Goal: Find specific page/section: Find specific page/section

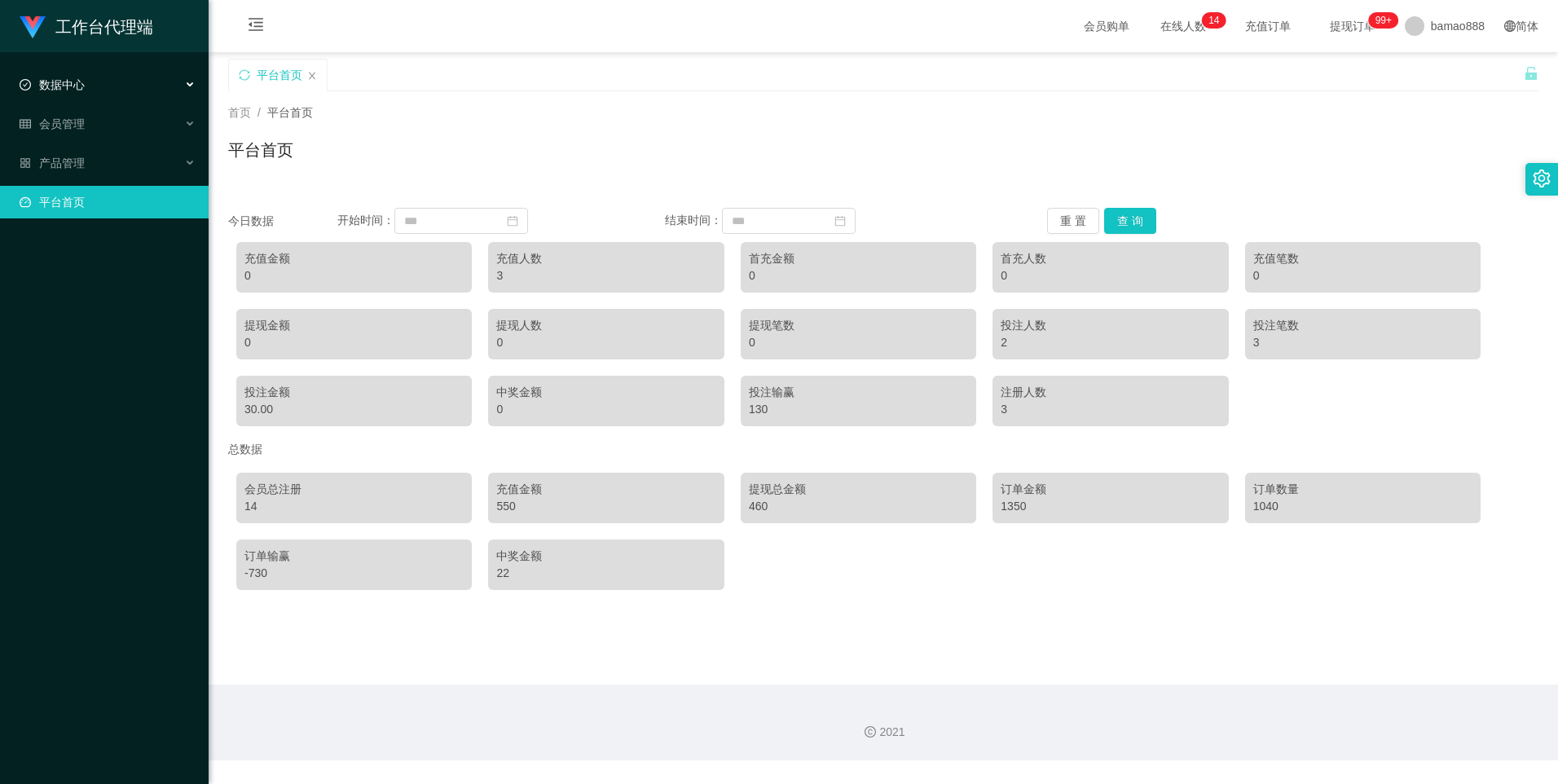
click at [120, 87] on div "数据中心" at bounding box center [104, 84] width 209 height 33
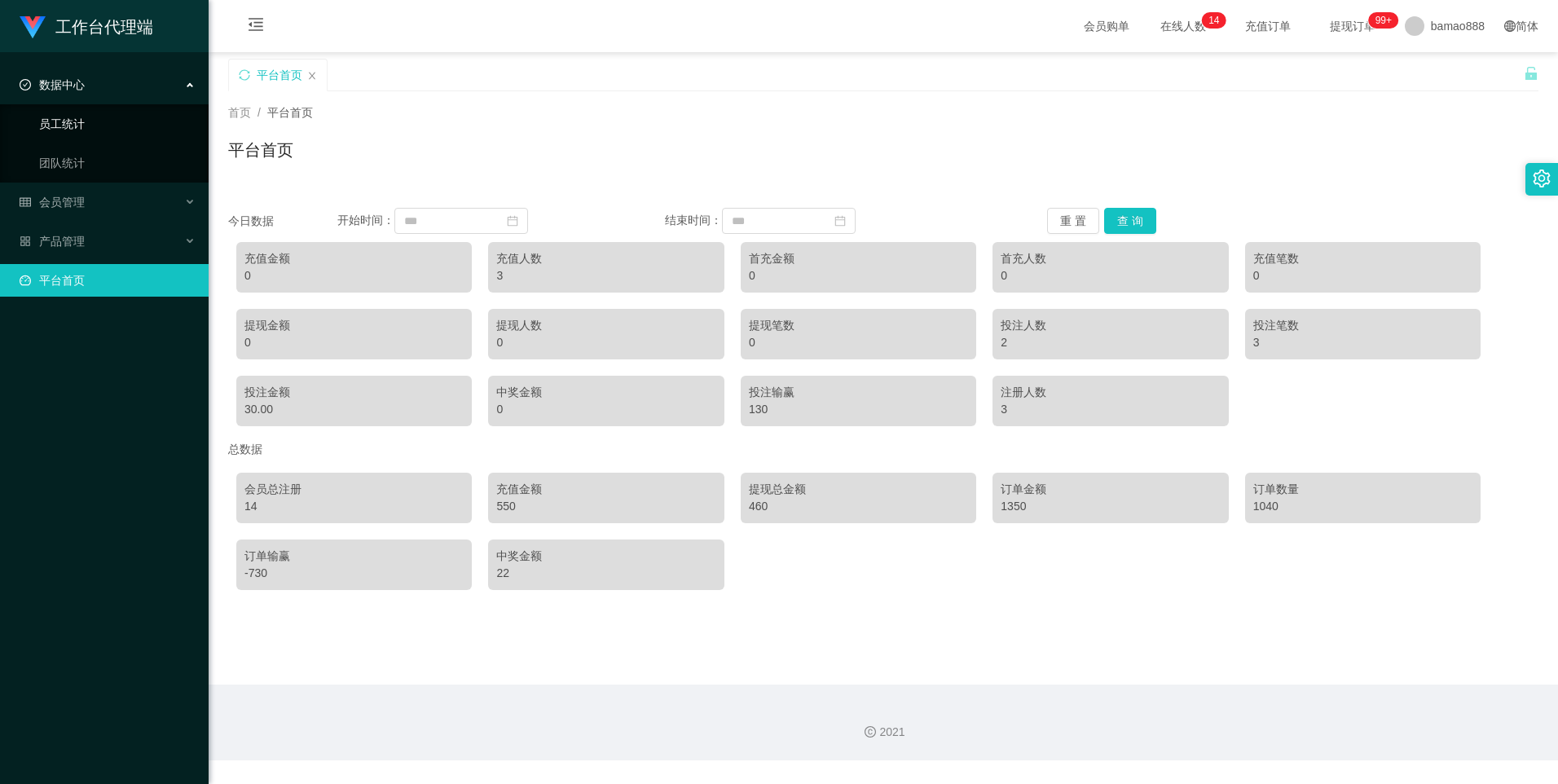
click at [115, 117] on link "员工统计" at bounding box center [117, 124] width 156 height 33
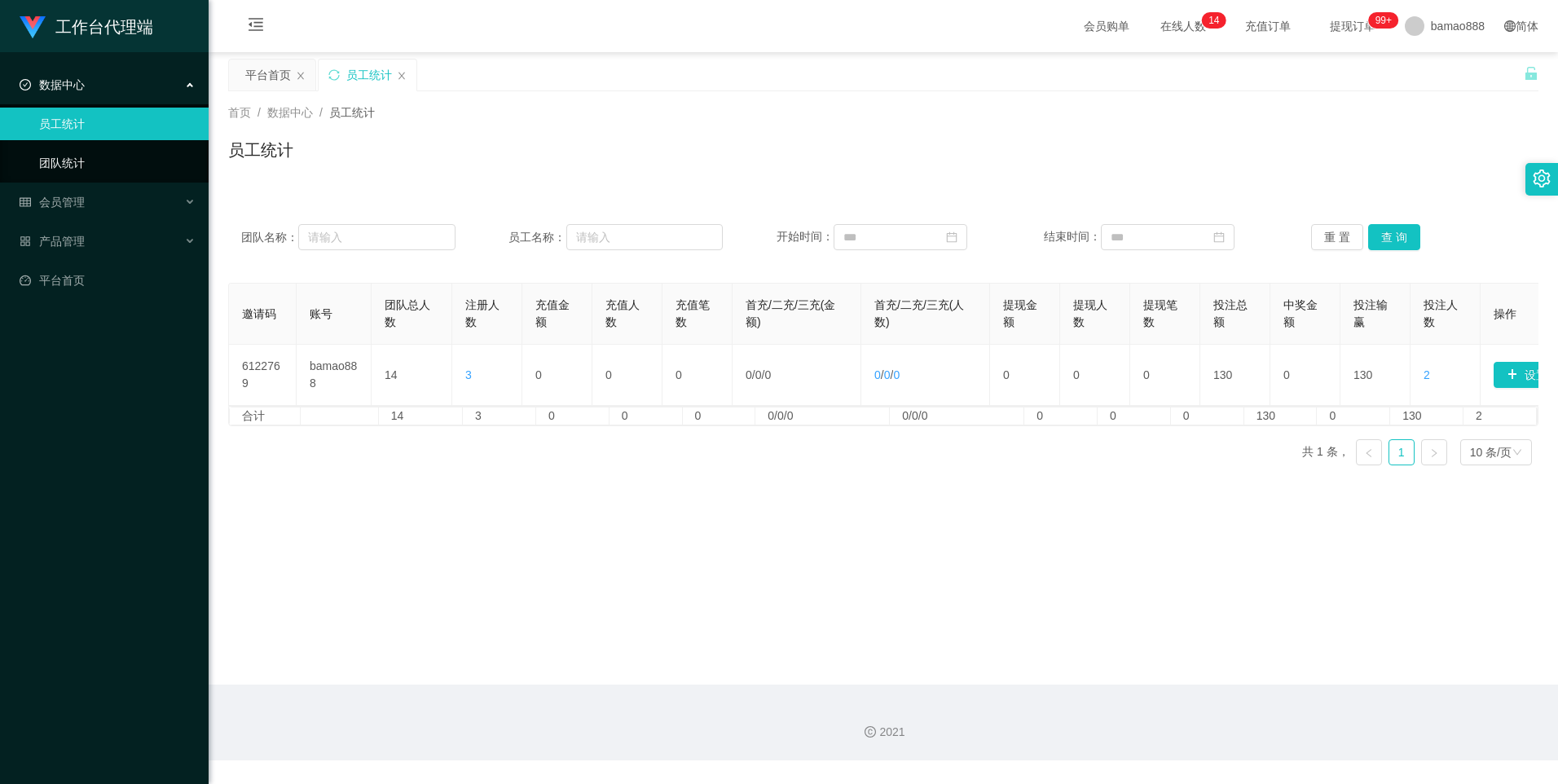
click at [106, 156] on link "团队统计" at bounding box center [117, 163] width 156 height 33
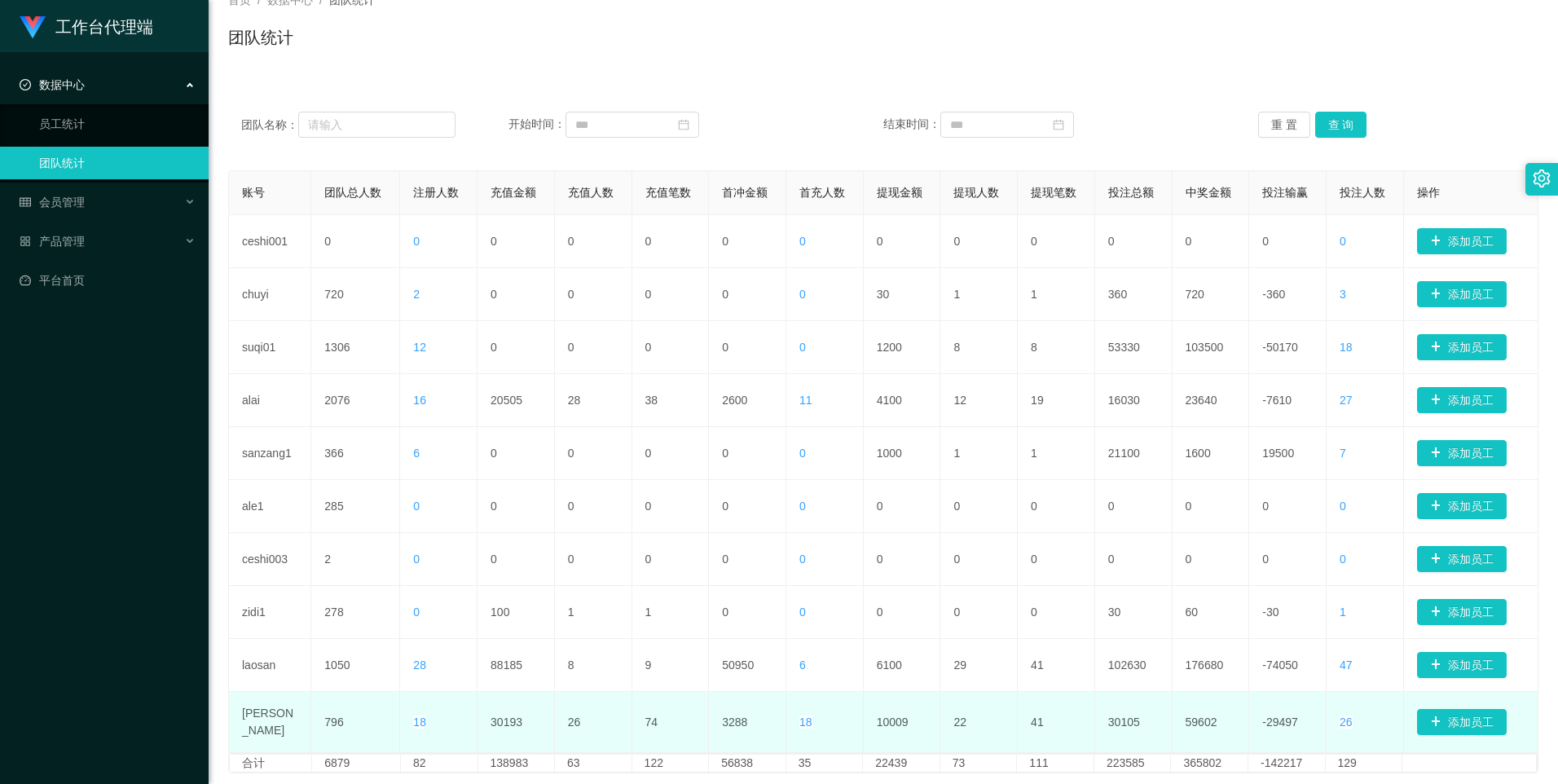
scroll to position [221, 0]
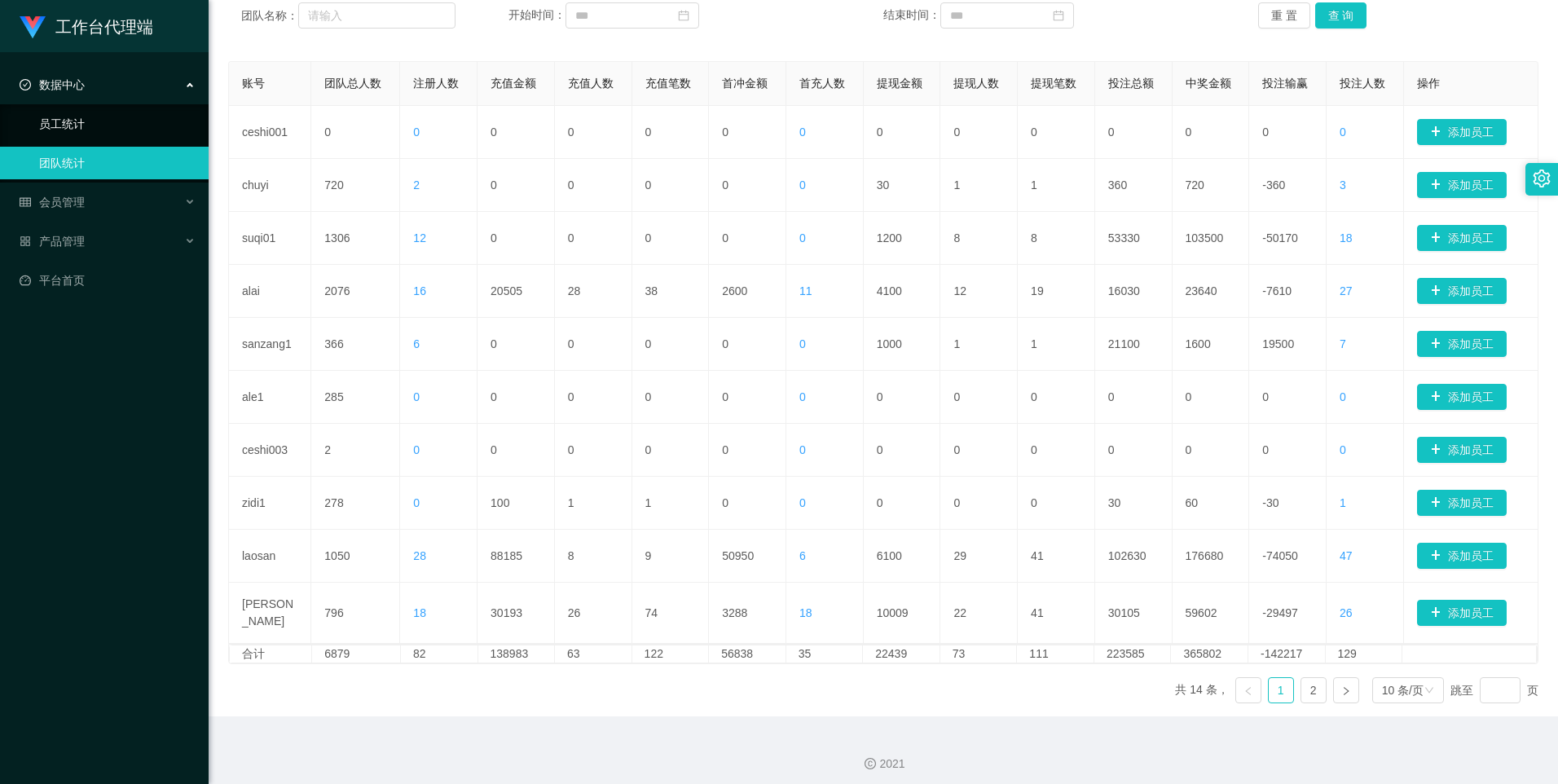
click at [121, 131] on link "员工统计" at bounding box center [117, 124] width 156 height 33
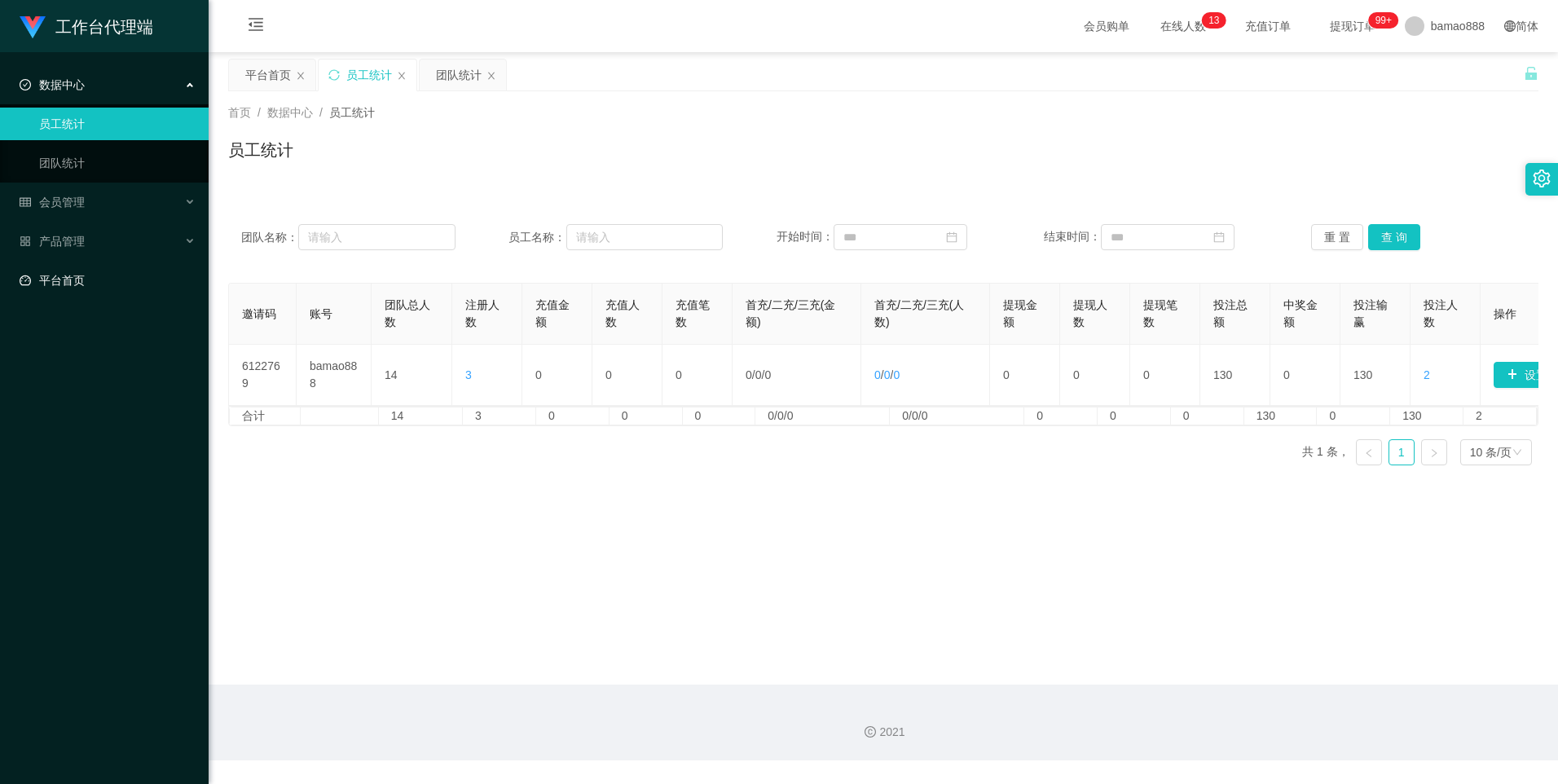
click at [146, 267] on link "平台首页" at bounding box center [107, 280] width 176 height 33
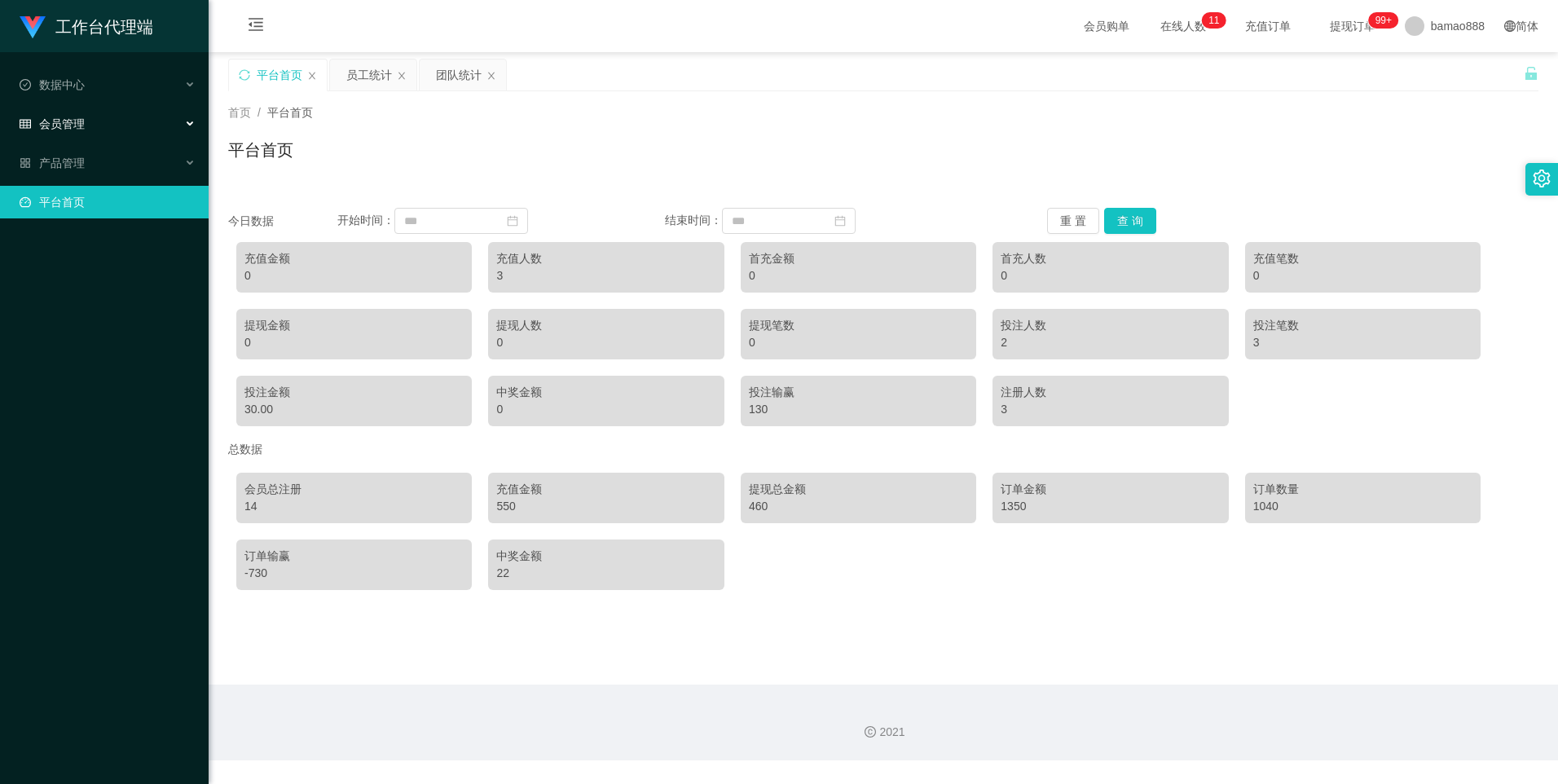
click at [146, 133] on div "会员管理" at bounding box center [104, 124] width 209 height 33
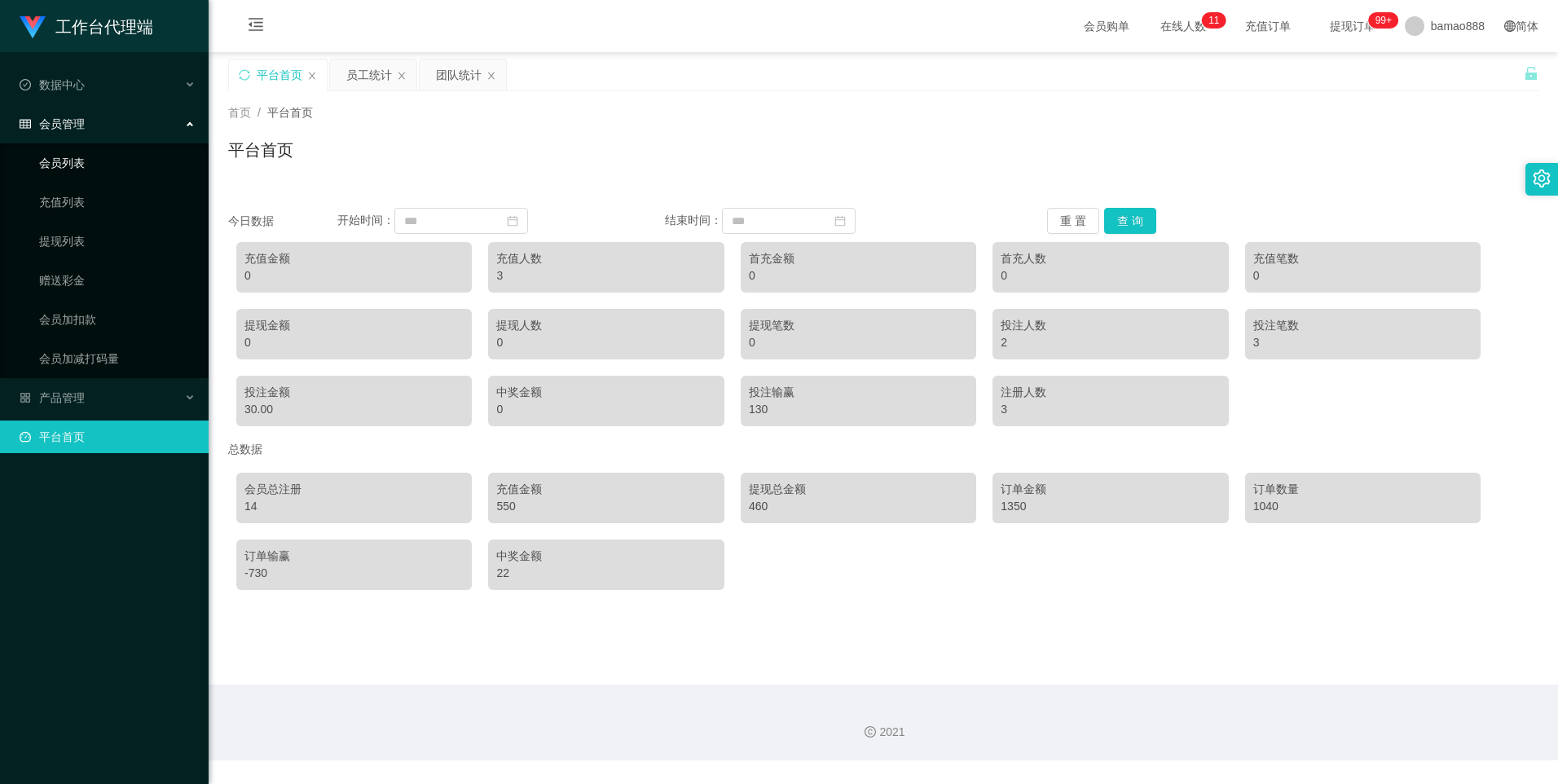
click at [150, 158] on link "会员列表" at bounding box center [117, 163] width 156 height 33
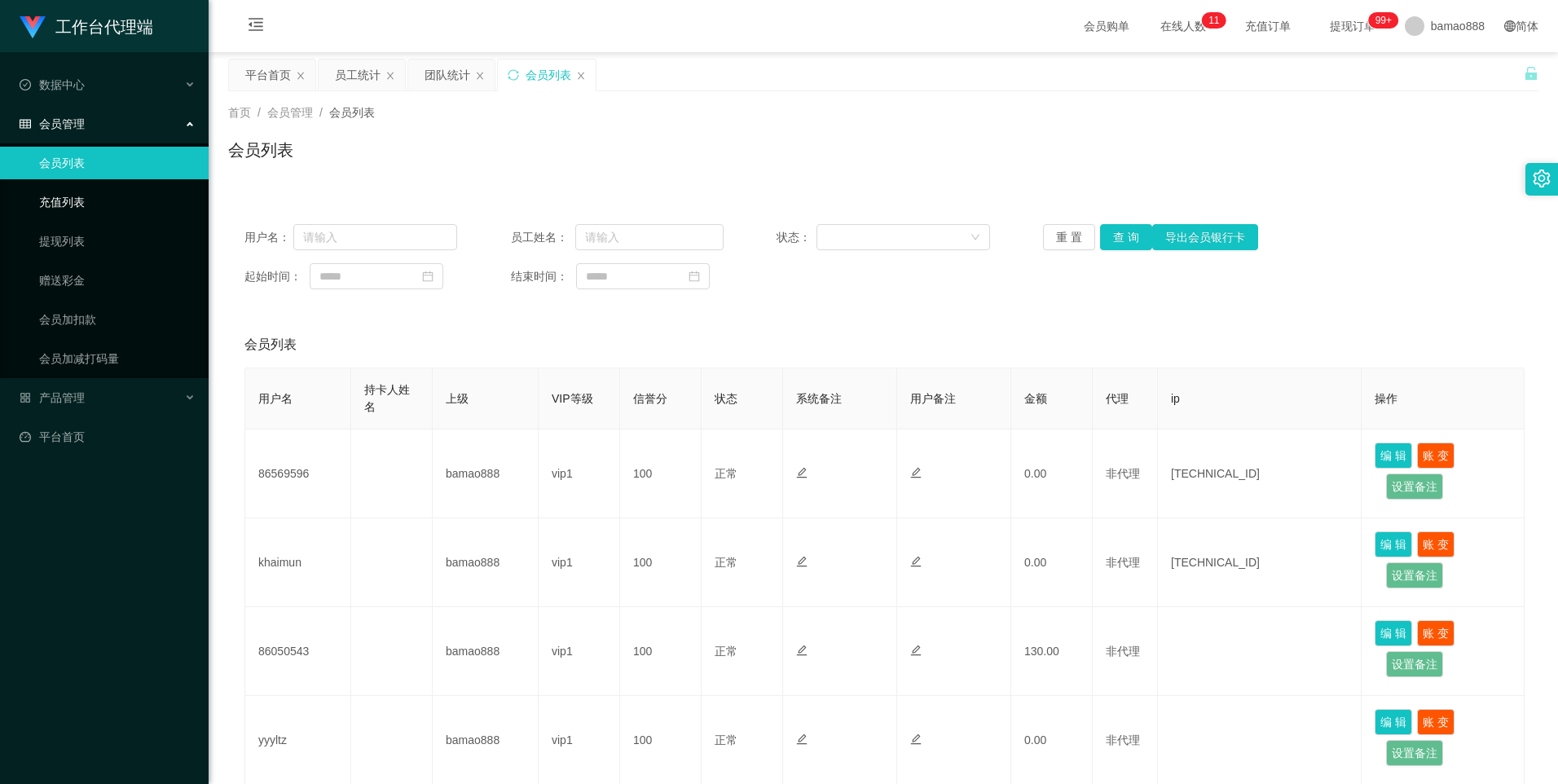
click at [127, 196] on link "充值列表" at bounding box center [117, 201] width 156 height 33
